Goal: Entertainment & Leisure: Consume media (video, audio)

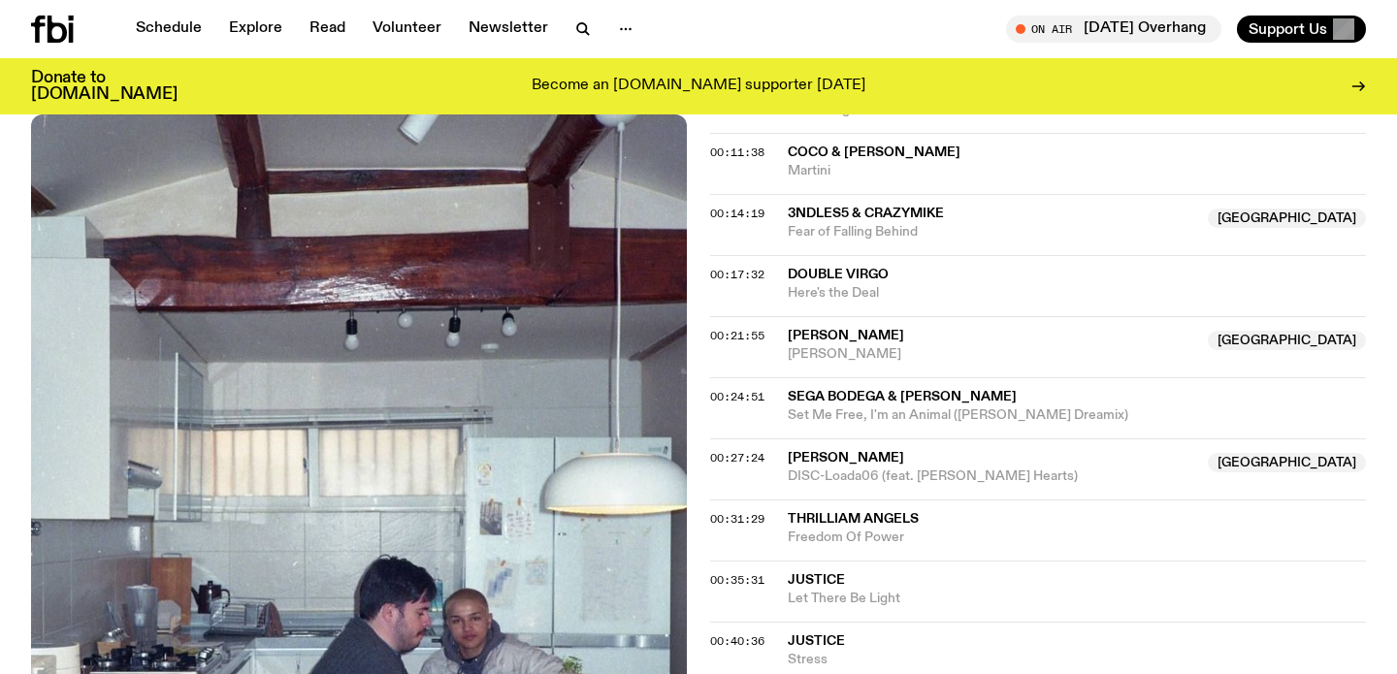
scroll to position [997, 0]
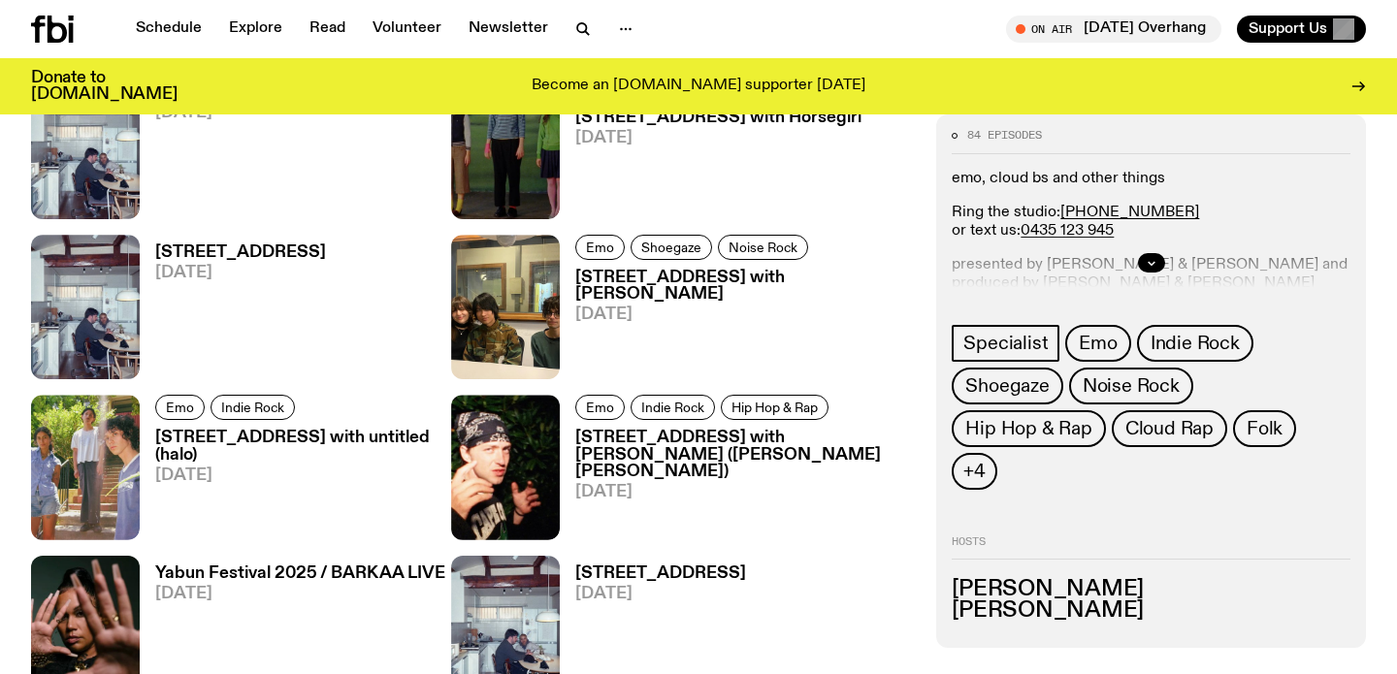
scroll to position [3351, 0]
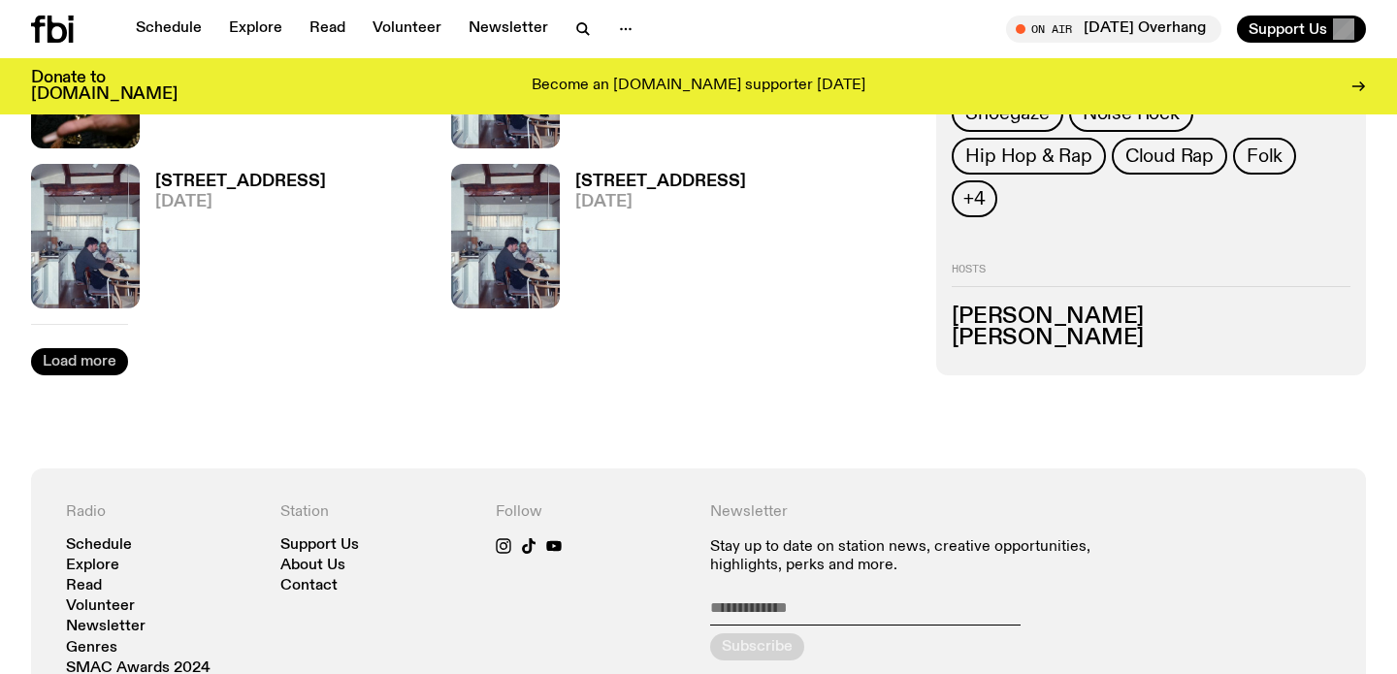
click at [87, 367] on button "Load more" at bounding box center [79, 361] width 97 height 27
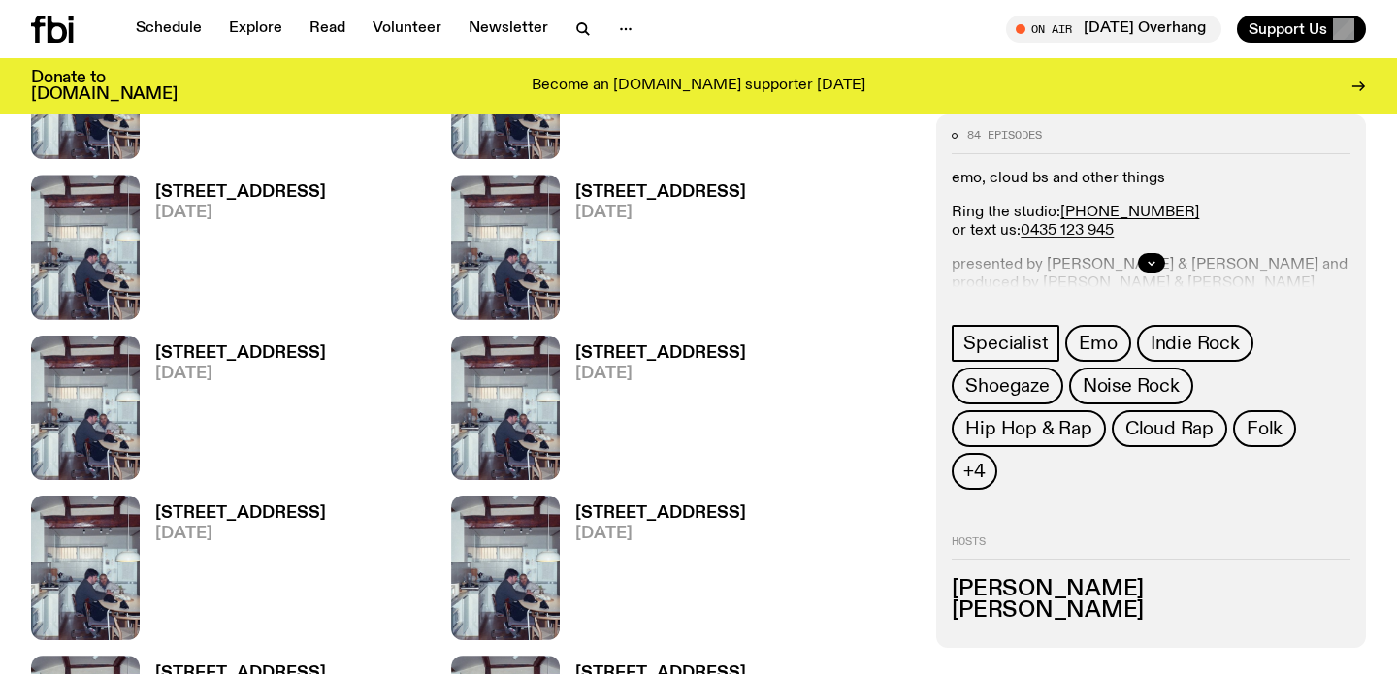
scroll to position [5449, 0]
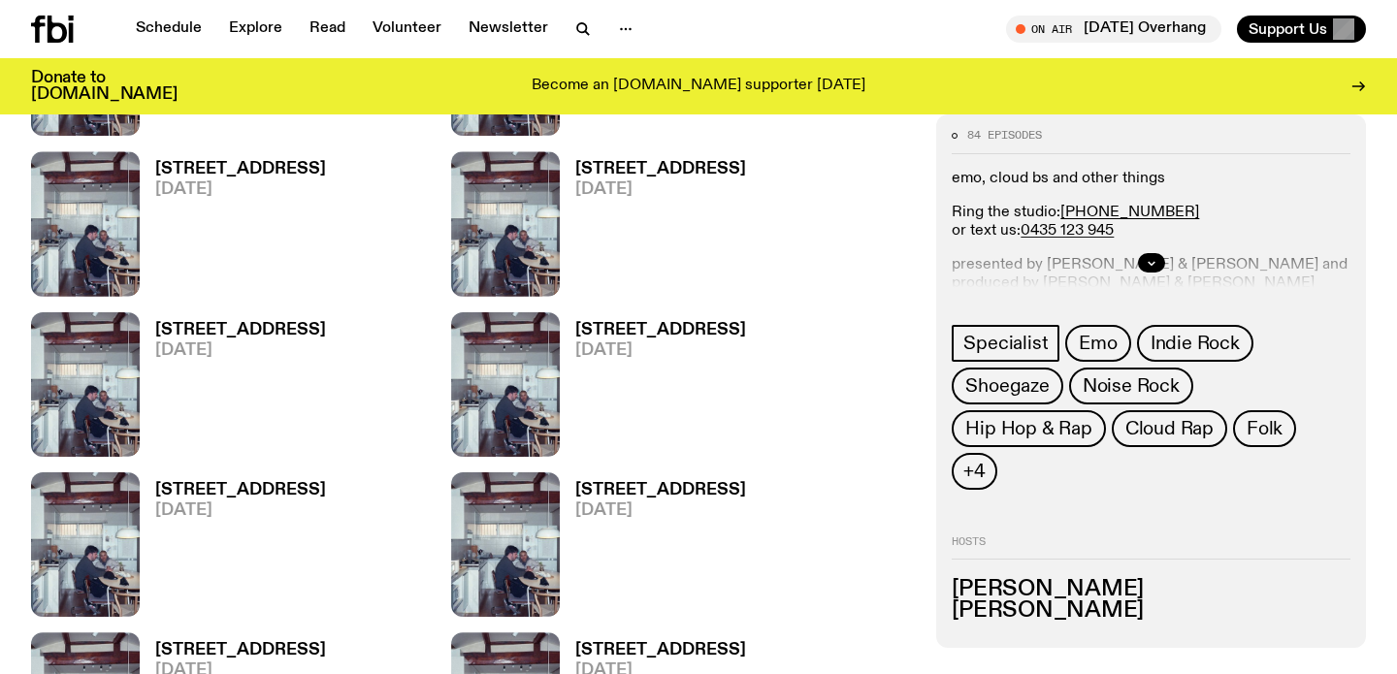
click at [211, 492] on h3 "[STREET_ADDRESS]" at bounding box center [240, 490] width 171 height 16
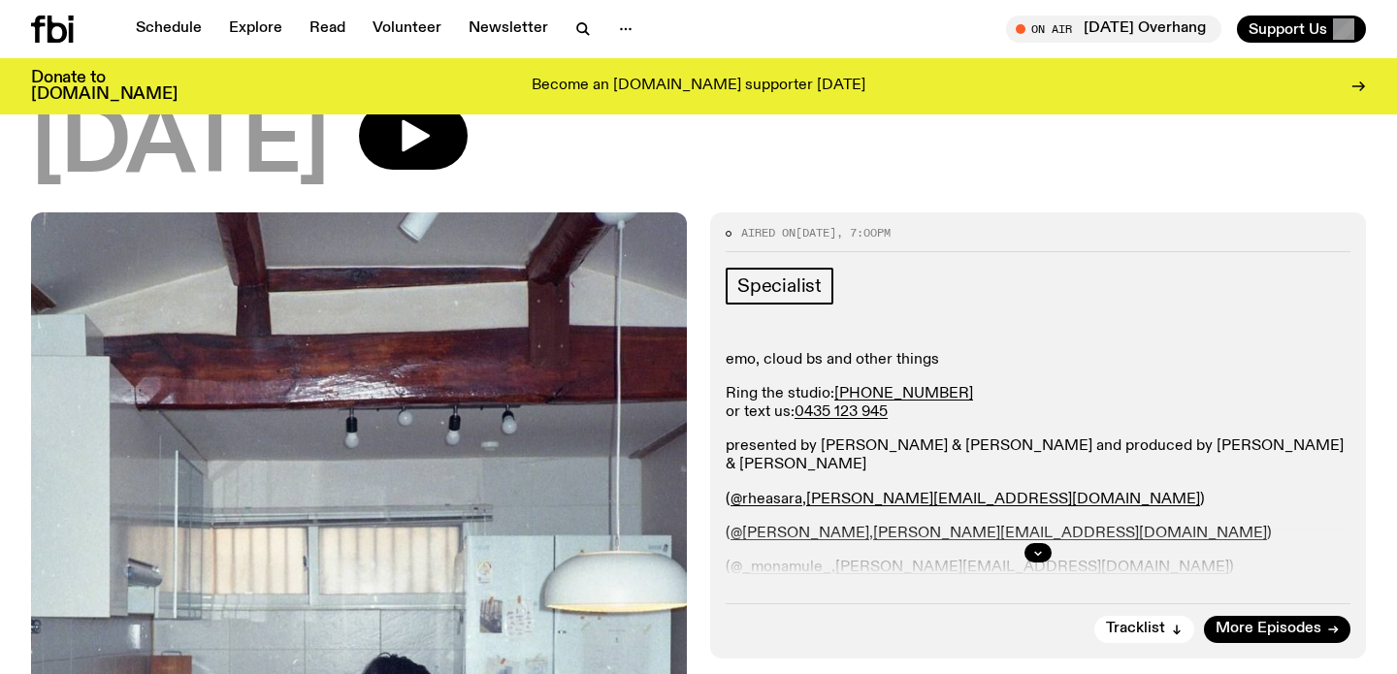
scroll to position [71, 0]
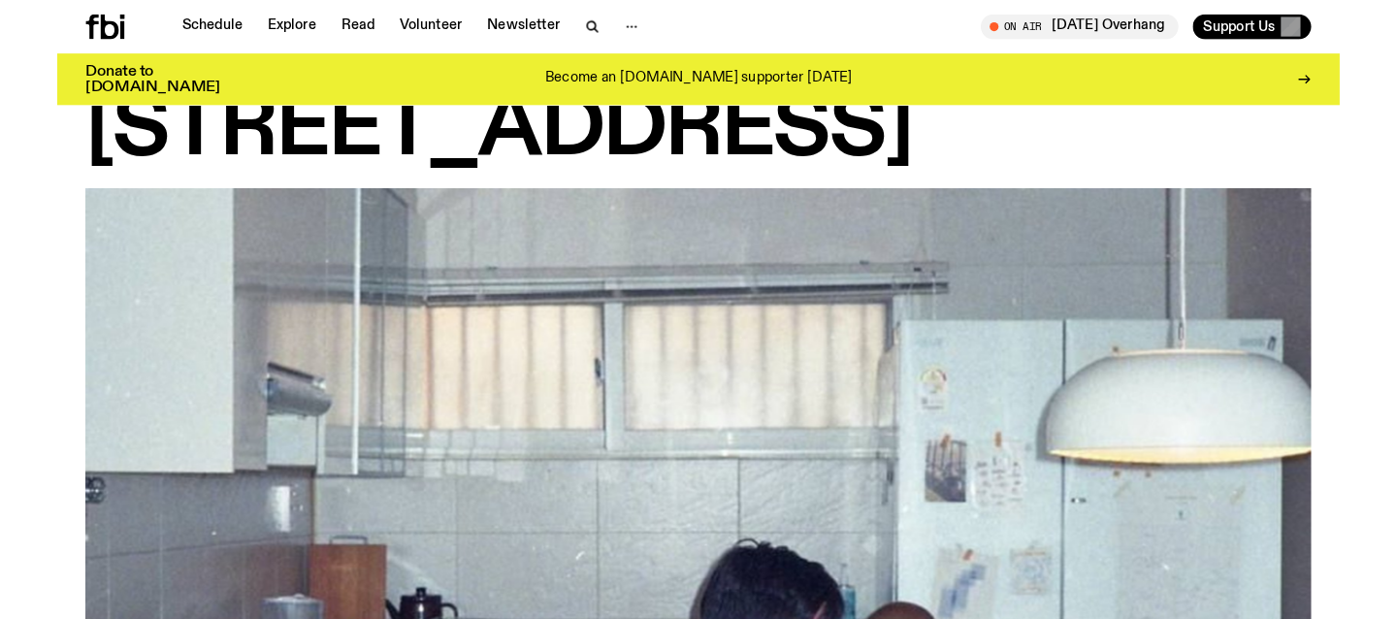
scroll to position [5449, 0]
